Goal: Task Accomplishment & Management: Manage account settings

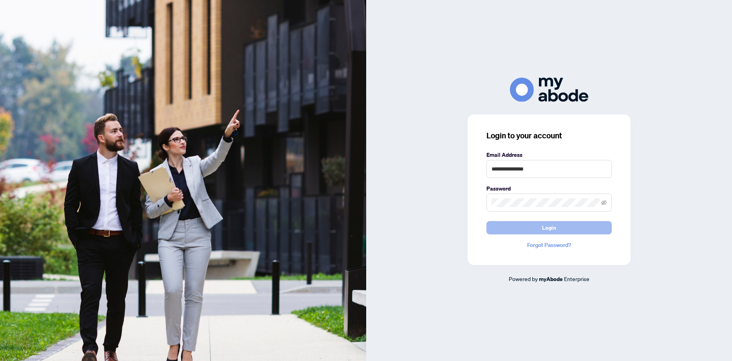
click at [566, 231] on button "Login" at bounding box center [548, 227] width 125 height 13
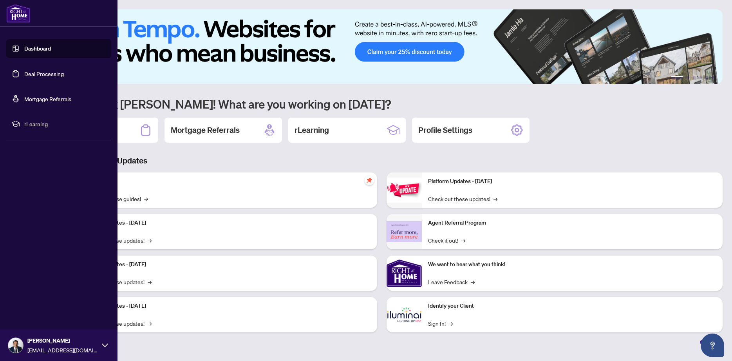
click at [43, 74] on link "Deal Processing" at bounding box center [44, 73] width 40 height 7
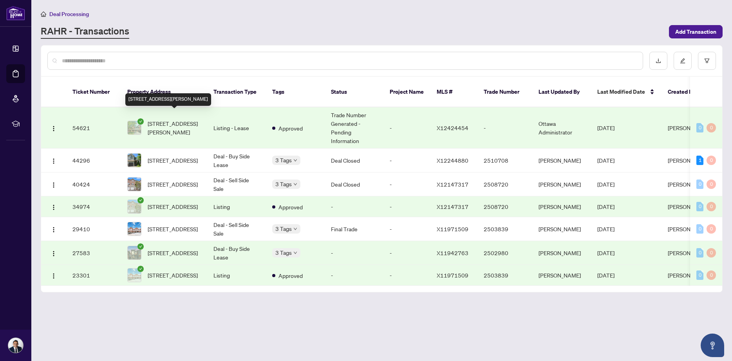
click at [173, 119] on span "[STREET_ADDRESS][PERSON_NAME]" at bounding box center [174, 127] width 53 height 17
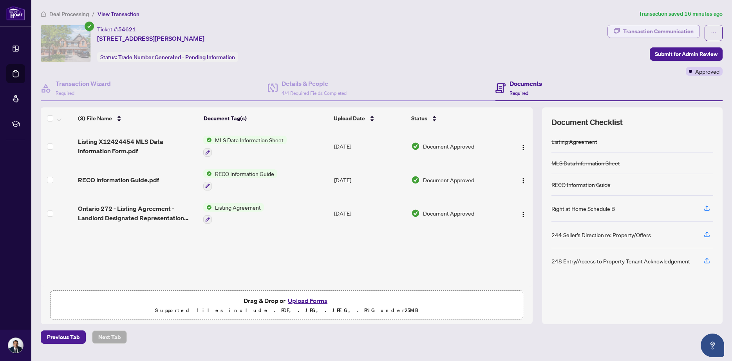
click at [629, 29] on button "Transaction Communication" at bounding box center [653, 31] width 92 height 13
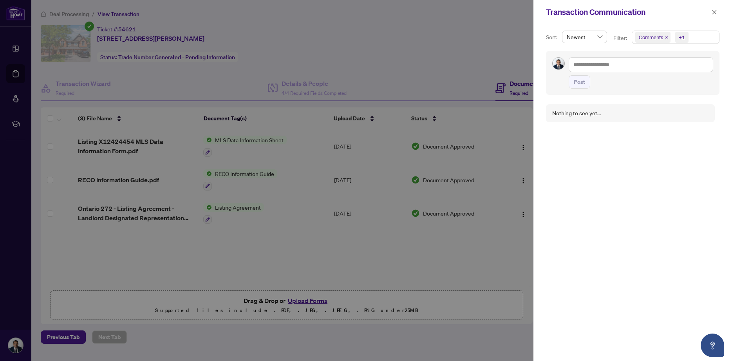
click at [593, 38] on span "Newest" at bounding box center [584, 37] width 36 height 12
click at [582, 65] on div "Oldest" at bounding box center [584, 65] width 32 height 9
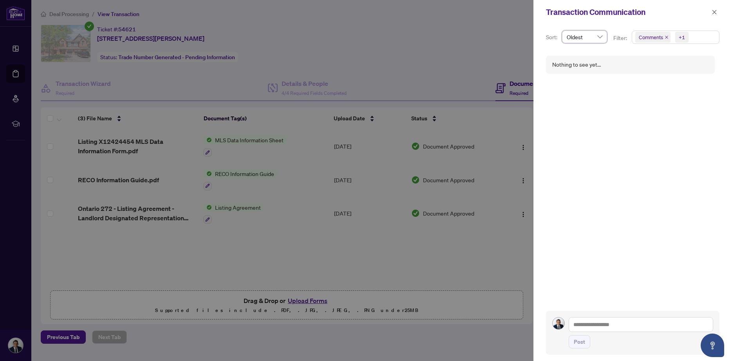
click at [591, 38] on span "Oldest" at bounding box center [584, 37] width 36 height 12
click at [585, 53] on div "Newest" at bounding box center [584, 52] width 32 height 9
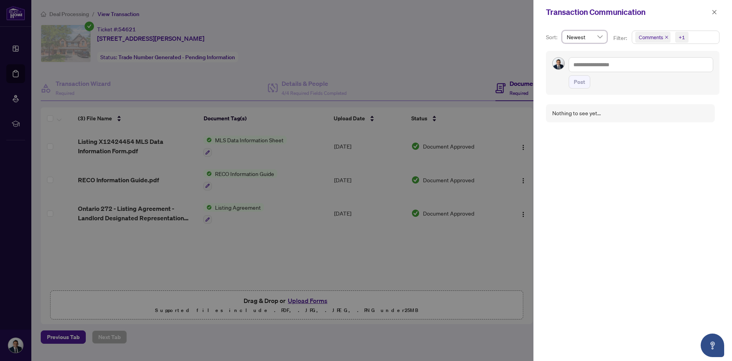
click at [698, 40] on span "Comments +1" at bounding box center [675, 37] width 87 height 13
click at [640, 94] on span "Select Activity History" at bounding box center [639, 91] width 6 height 6
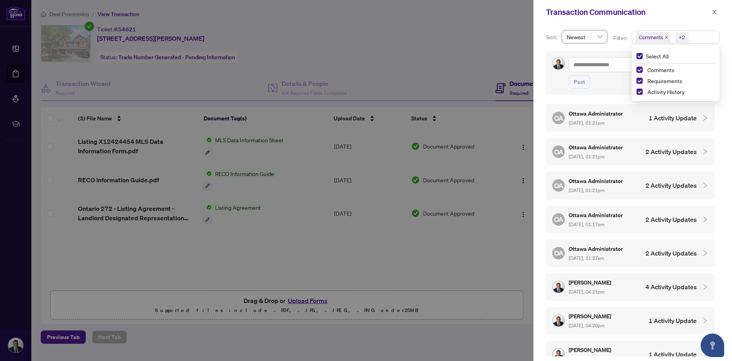
click at [613, 95] on div "Post" at bounding box center [632, 73] width 173 height 44
click at [623, 119] on div "OA Ottawa Administrator [DATE], 01:21pm 1 Activity Update" at bounding box center [624, 118] width 144 height 18
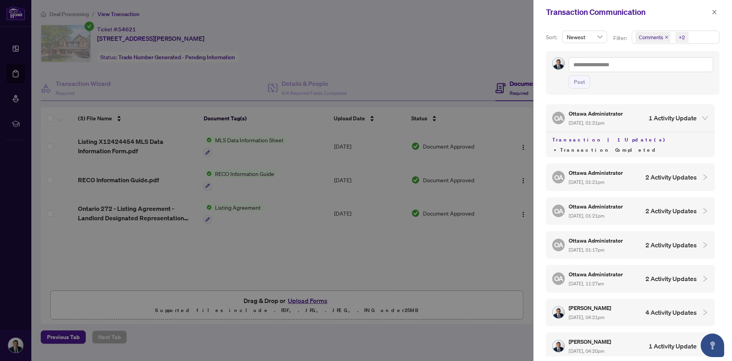
click at [623, 119] on div "OA Ottawa Administrator [DATE], 01:21pm 1 Activity Update" at bounding box center [624, 118] width 144 height 18
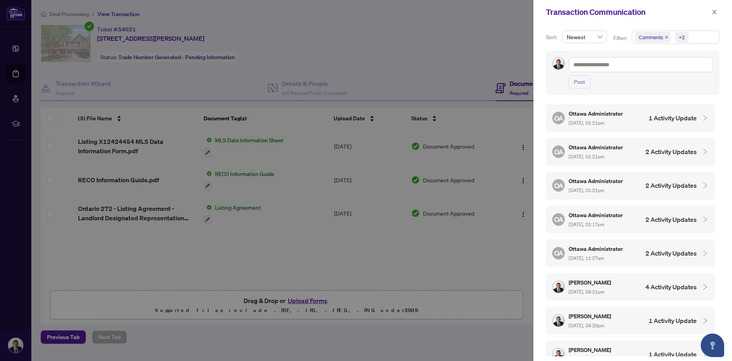
click at [621, 140] on div "OA Ottawa Administrator [DATE], 01:21pm 2 Activity Updates" at bounding box center [630, 151] width 169 height 27
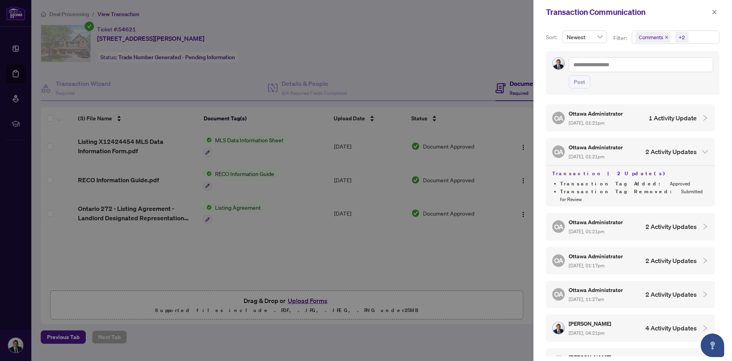
click at [622, 148] on div "OA Ottawa Administrator [DATE], 01:21pm 2 Activity Updates" at bounding box center [624, 151] width 144 height 18
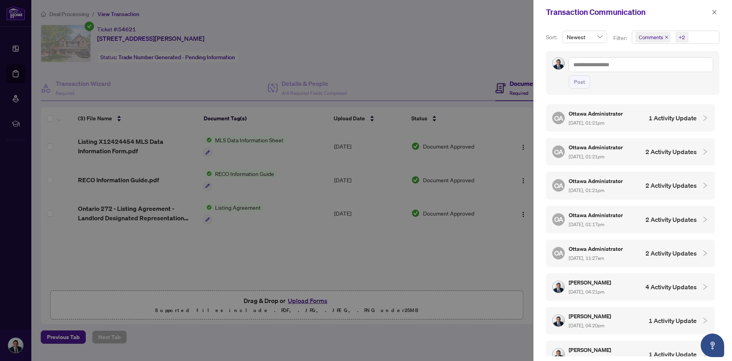
click at [609, 194] on div "OA Ottawa Administrator [DATE], 01:21pm 2 Activity Updates" at bounding box center [630, 184] width 169 height 27
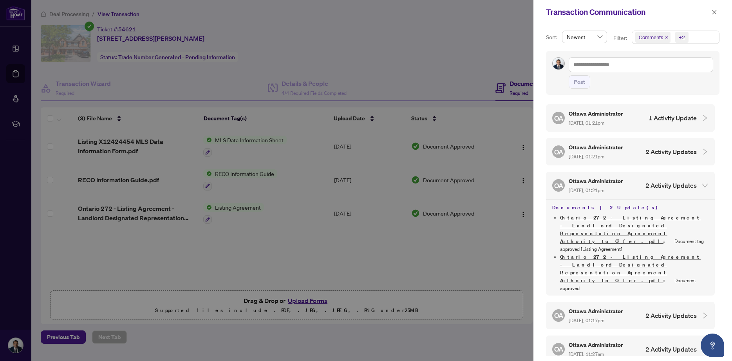
click at [609, 194] on div "OA Ottawa Administrator [DATE], 01:21pm 2 Activity Updates" at bounding box center [630, 184] width 169 height 27
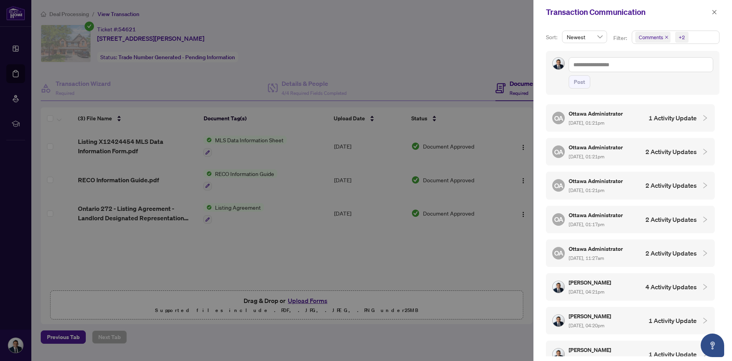
click at [404, 244] on div at bounding box center [366, 180] width 732 height 361
click at [712, 11] on icon "close" at bounding box center [713, 11] width 5 height 5
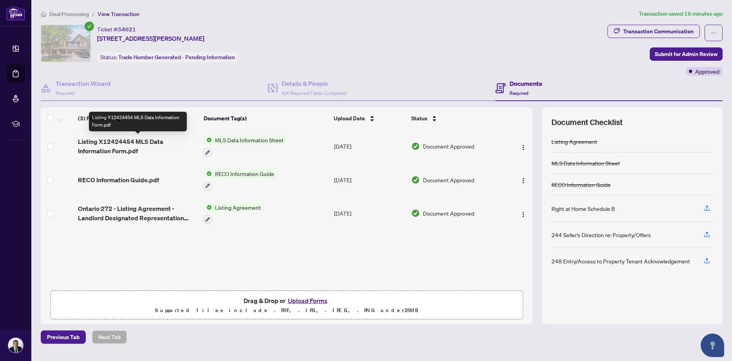
click at [109, 146] on span "Listing X12424454 MLS Data Information Form.pdf" at bounding box center [137, 146] width 119 height 19
